Goal: Browse casually

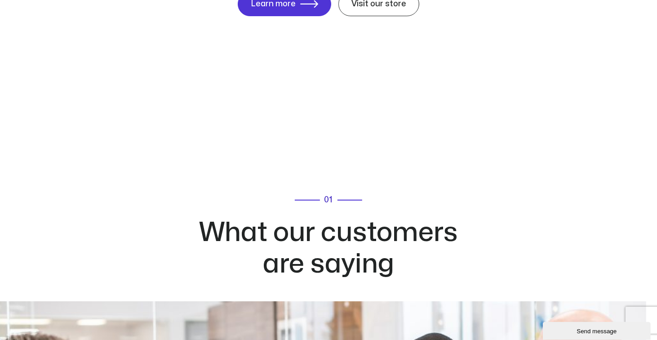
scroll to position [4282, 0]
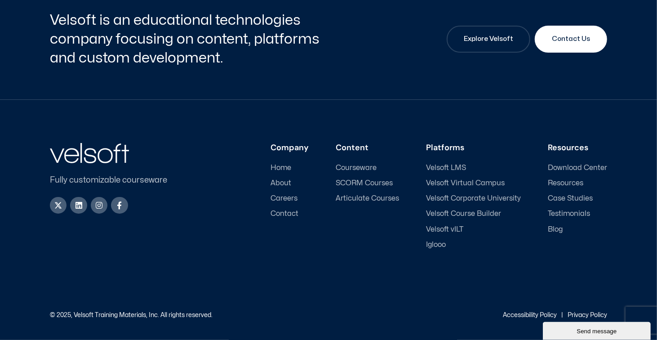
drag, startPoint x: 662, startPoint y: 18, endPoint x: 98, endPoint y: 18, distance: 563.5
click at [173, 313] on p "© 2025, Velsoft Training Materials, Inc. All rights reserved." at bounding box center [131, 315] width 163 height 6
drag, startPoint x: 221, startPoint y: 313, endPoint x: 43, endPoint y: 311, distance: 178.1
click at [43, 311] on div "Fully customizable courseware X-twitter Linkedin Instagram Facebook-f Company H…" at bounding box center [328, 220] width 657 height 240
copy p "© 2025, Velsoft Training Materials, Inc. All rights reserved."
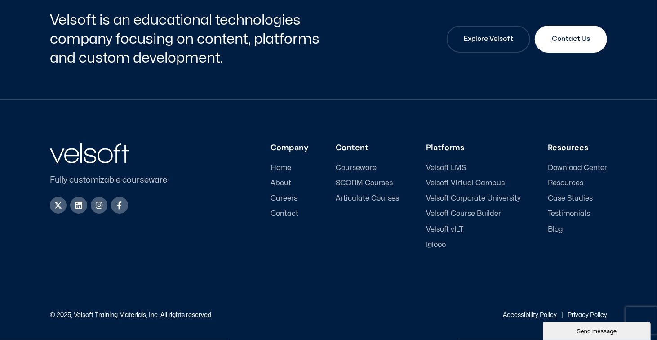
click at [495, 313] on div "Accessibility Policy | Privacy Policy" at bounding box center [468, 315] width 279 height 6
drag, startPoint x: 499, startPoint y: 313, endPoint x: 610, endPoint y: 315, distance: 110.6
click at [610, 315] on div "Fully customizable courseware X-twitter Linkedin Instagram Facebook-f Company H…" at bounding box center [328, 220] width 657 height 240
copy div "Accessibility Policy | Privacy Policy"
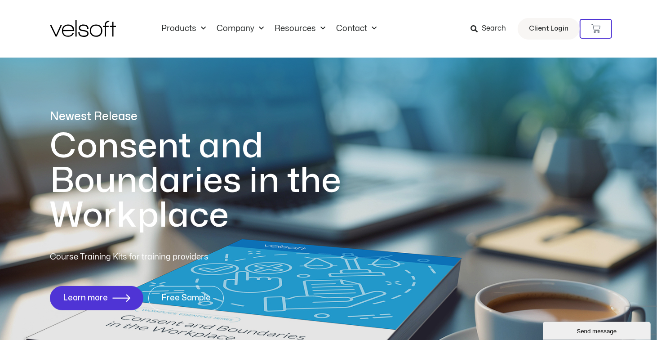
scroll to position [0, 0]
